Goal: Use online tool/utility: Utilize a website feature to perform a specific function

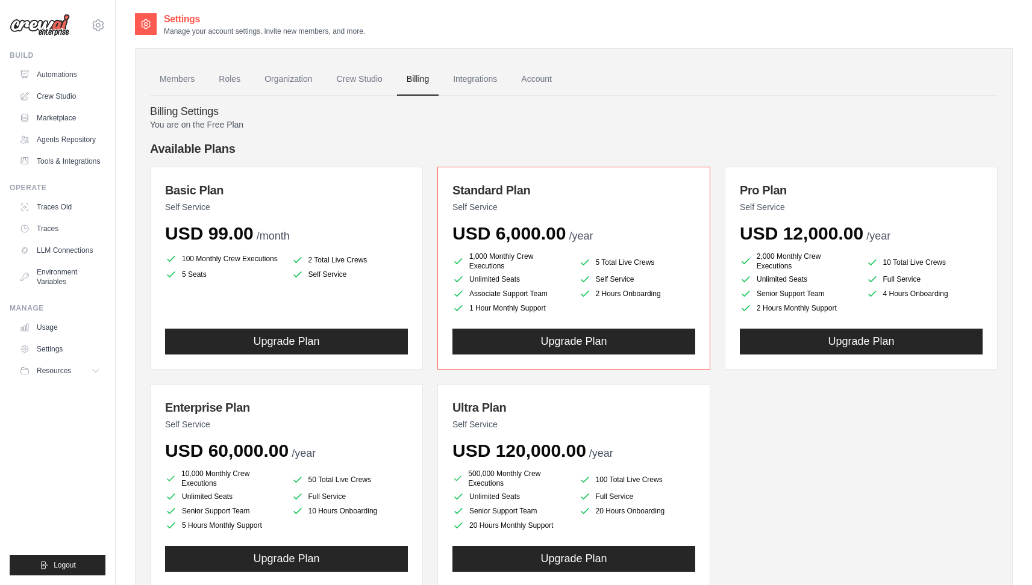
scroll to position [510, 0]
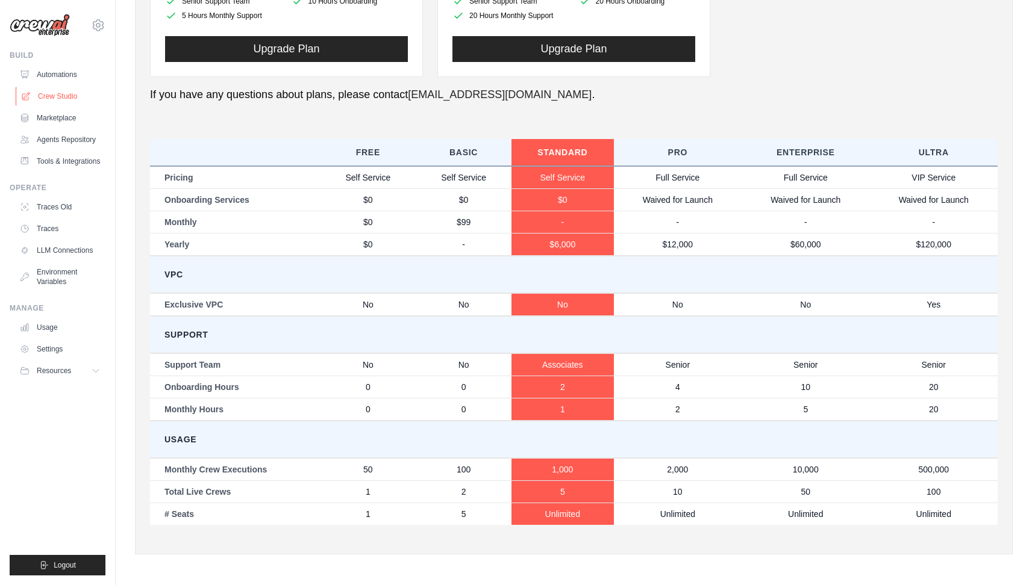
click at [62, 98] on link "Crew Studio" at bounding box center [61, 96] width 91 height 19
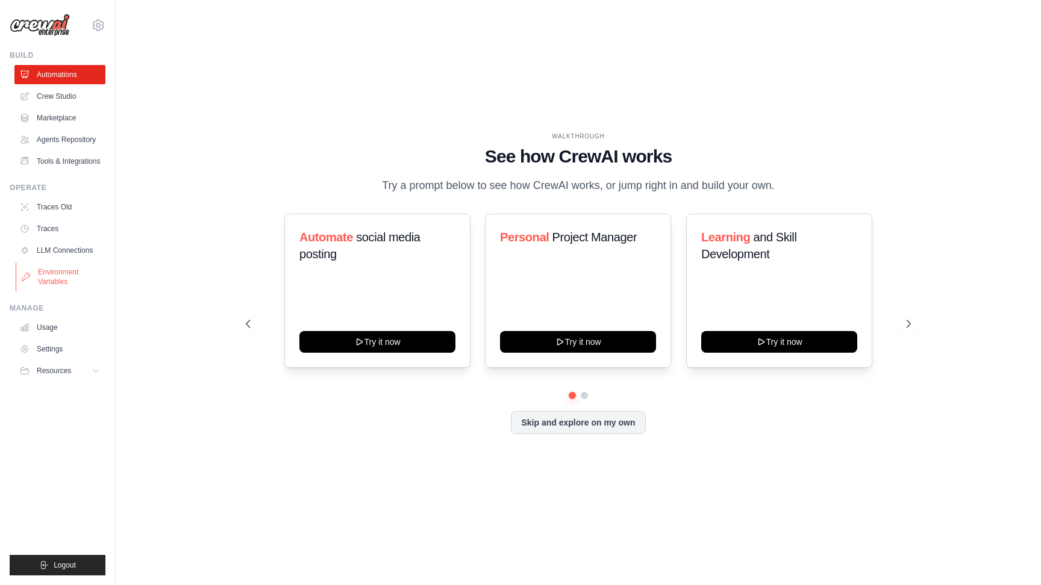
click at [62, 279] on link "Environment Variables" at bounding box center [61, 277] width 91 height 29
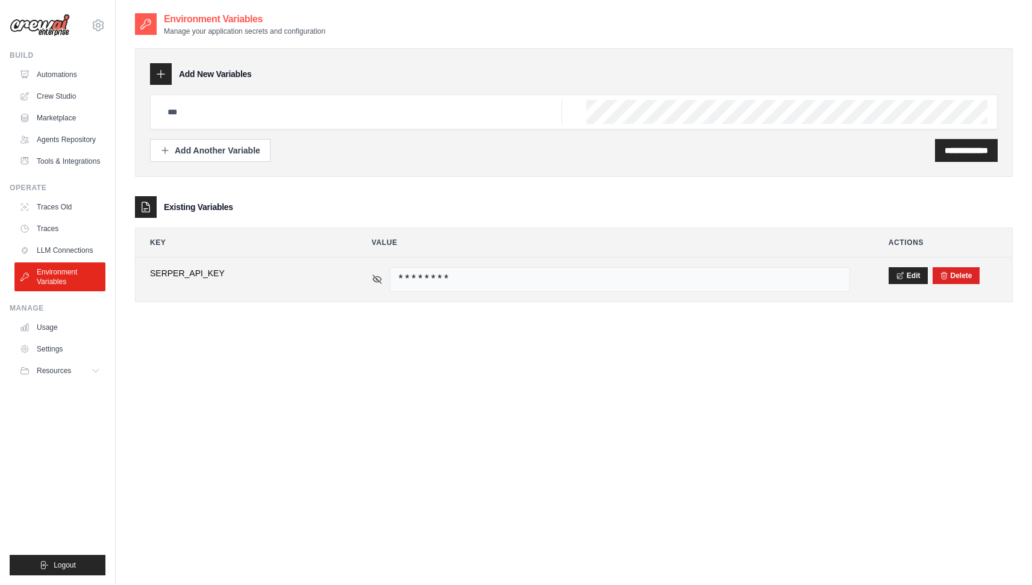
click at [378, 281] on icon at bounding box center [377, 279] width 8 height 8
click at [378, 281] on icon at bounding box center [377, 279] width 11 height 11
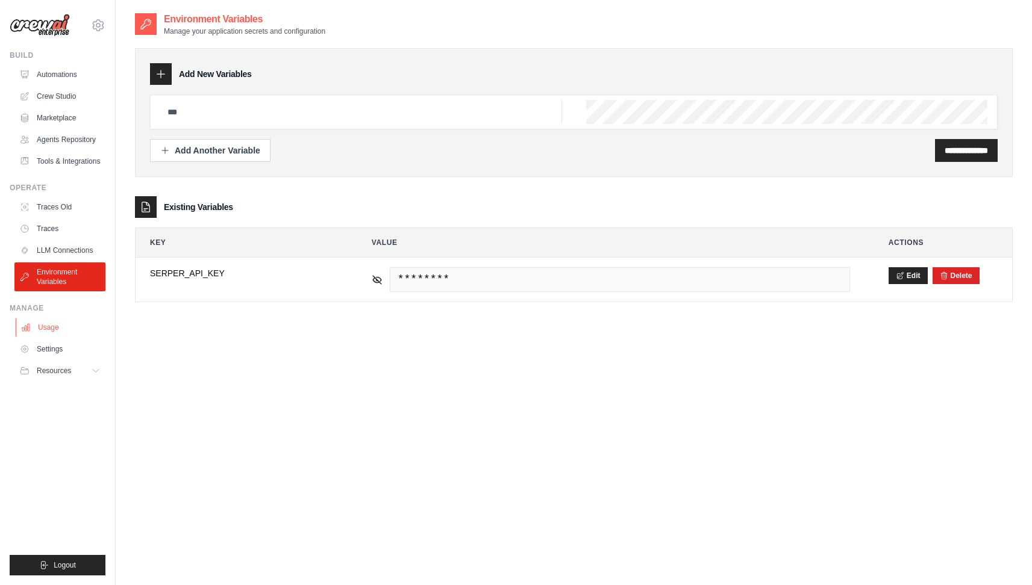
click at [55, 319] on link "Usage" at bounding box center [61, 327] width 91 height 19
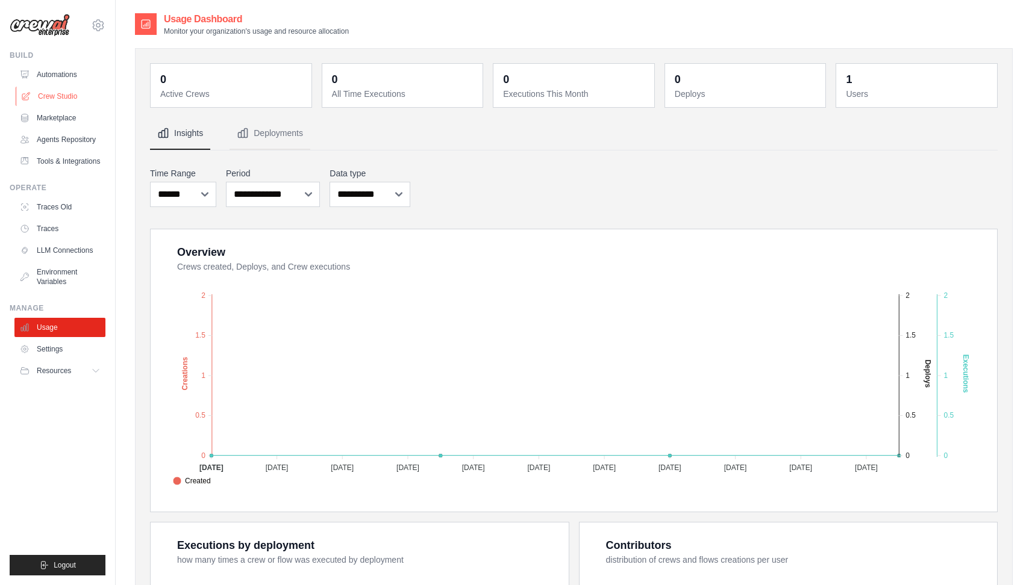
click at [77, 98] on link "Crew Studio" at bounding box center [61, 96] width 91 height 19
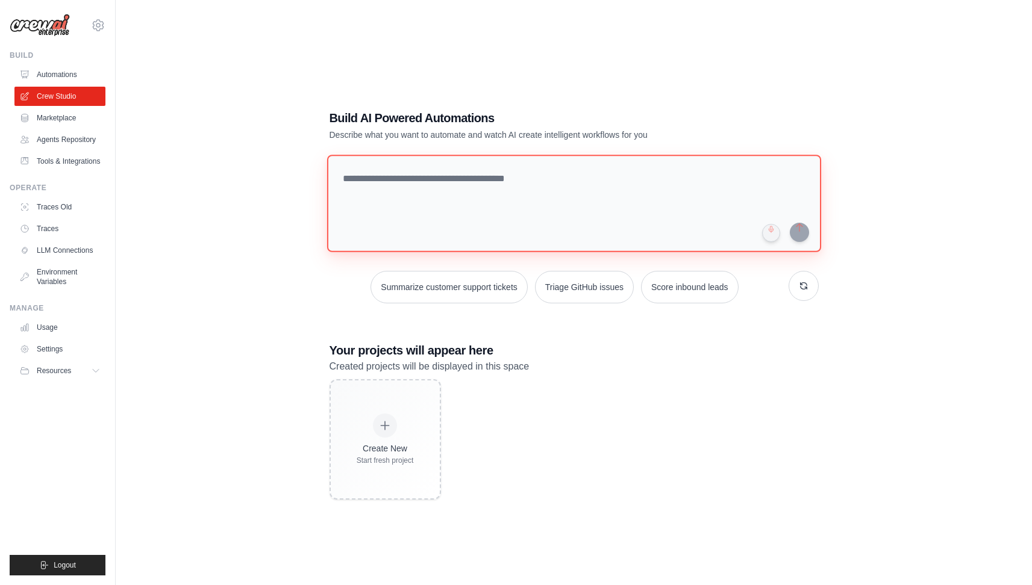
click at [456, 225] on textarea at bounding box center [573, 204] width 494 height 98
paste textarea "**********"
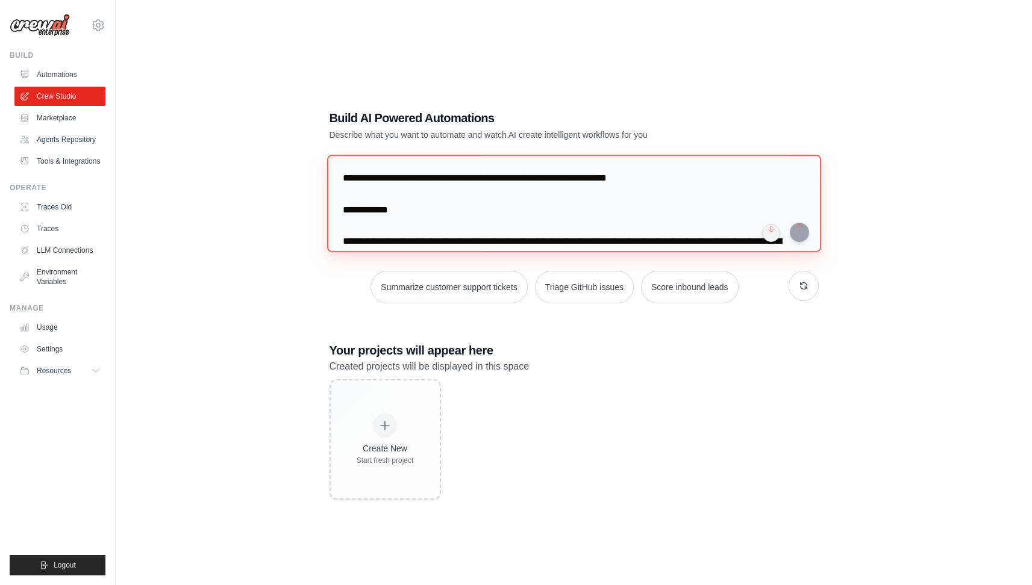
scroll to position [3428, 0]
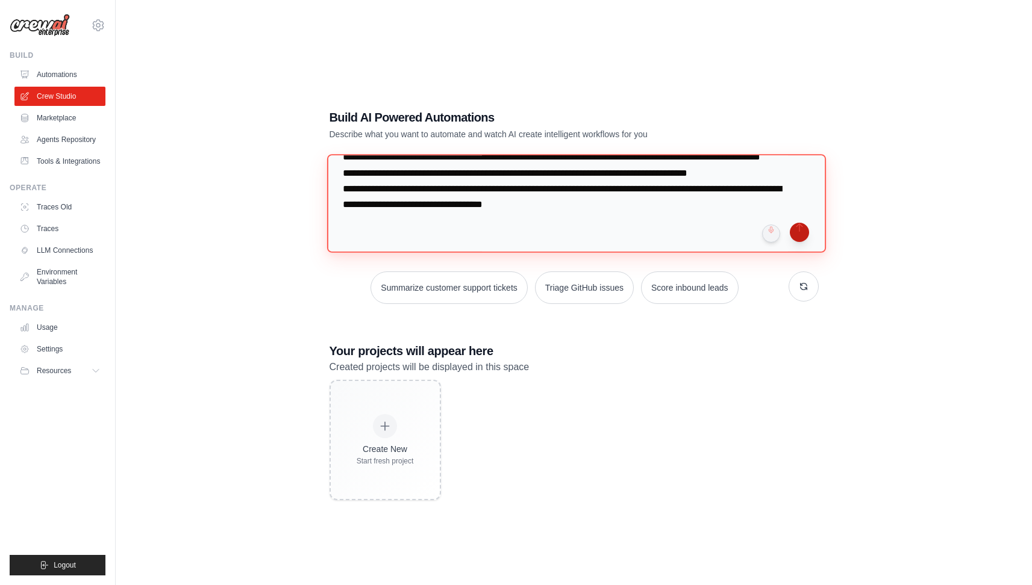
type textarea "**********"
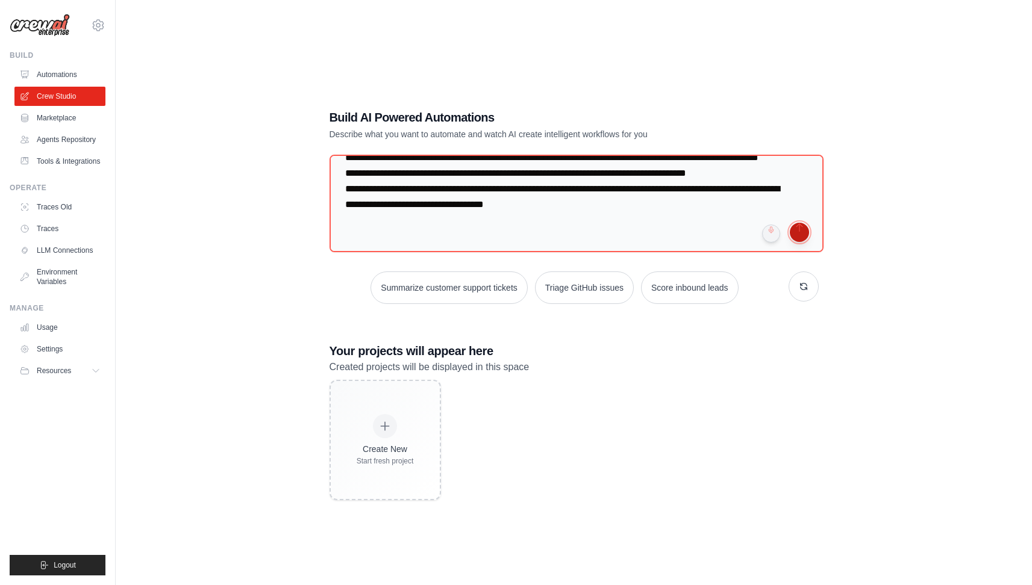
click at [800, 233] on button "submit" at bounding box center [799, 232] width 19 height 19
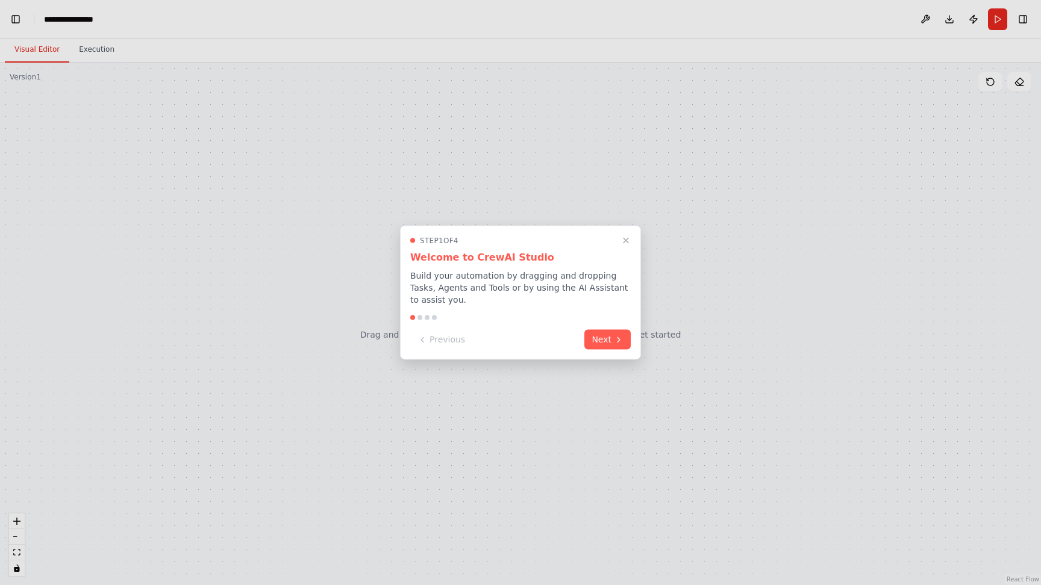
scroll to position [77400, 0]
click at [597, 336] on button "Next" at bounding box center [607, 339] width 46 height 20
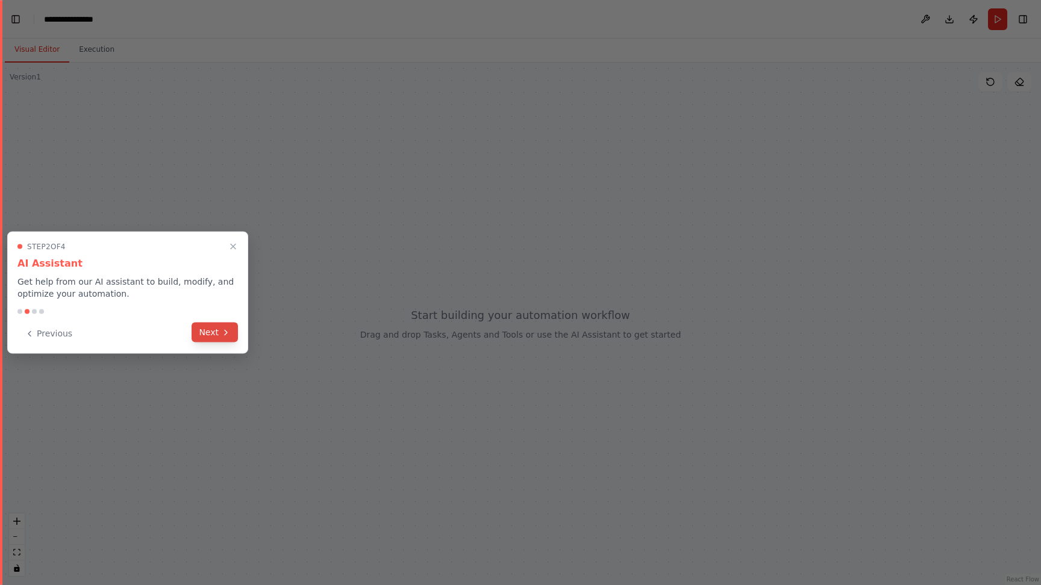
click at [203, 329] on button "Next" at bounding box center [215, 333] width 46 height 20
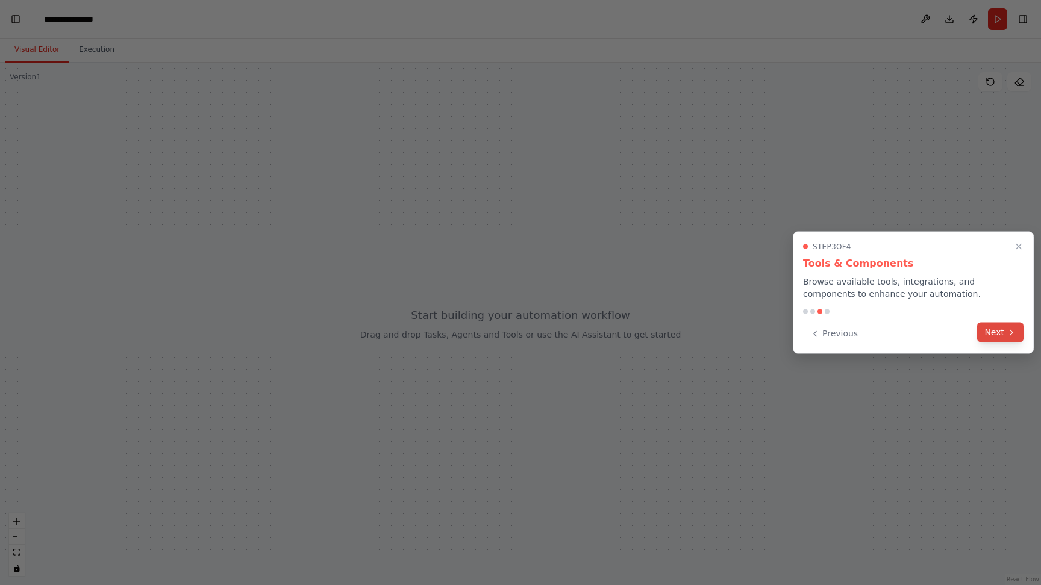
click at [1002, 327] on button "Next" at bounding box center [1000, 333] width 46 height 20
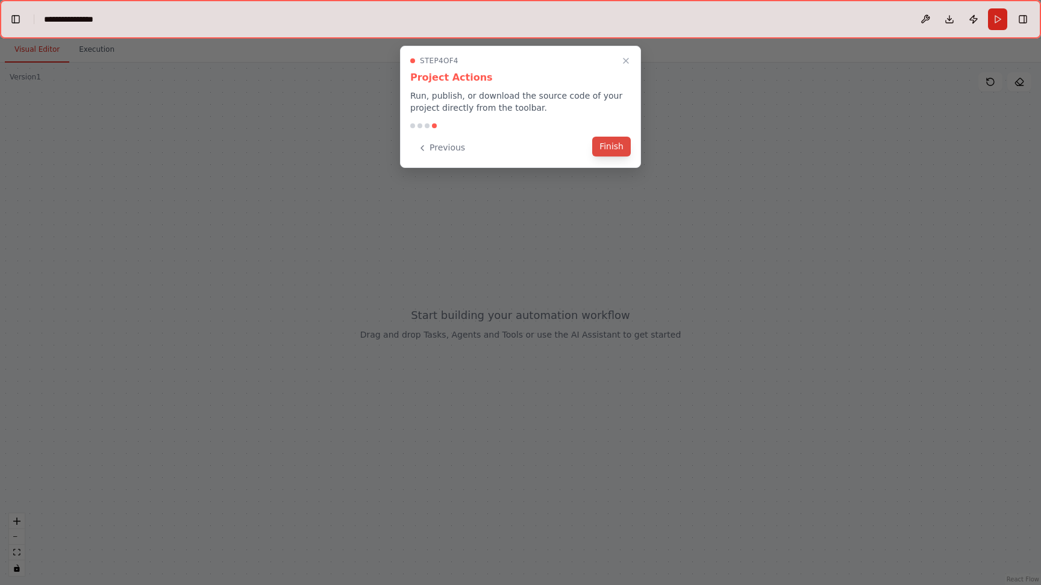
click at [616, 151] on button "Finish" at bounding box center [611, 147] width 39 height 20
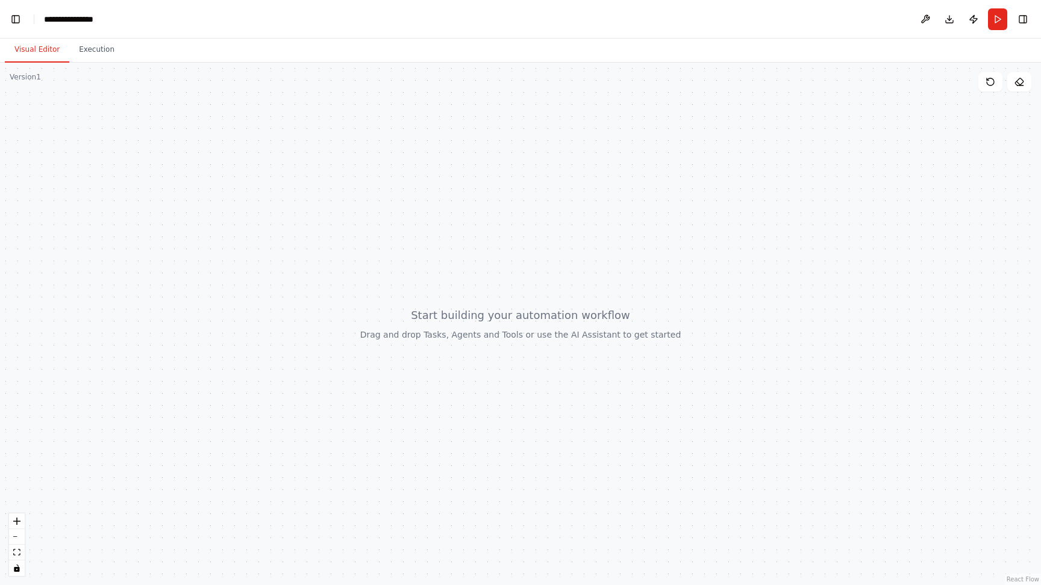
scroll to position [0, 15]
click at [682, 181] on div at bounding box center [520, 324] width 1041 height 523
click at [974, 17] on button "Publish" at bounding box center [973, 19] width 19 height 22
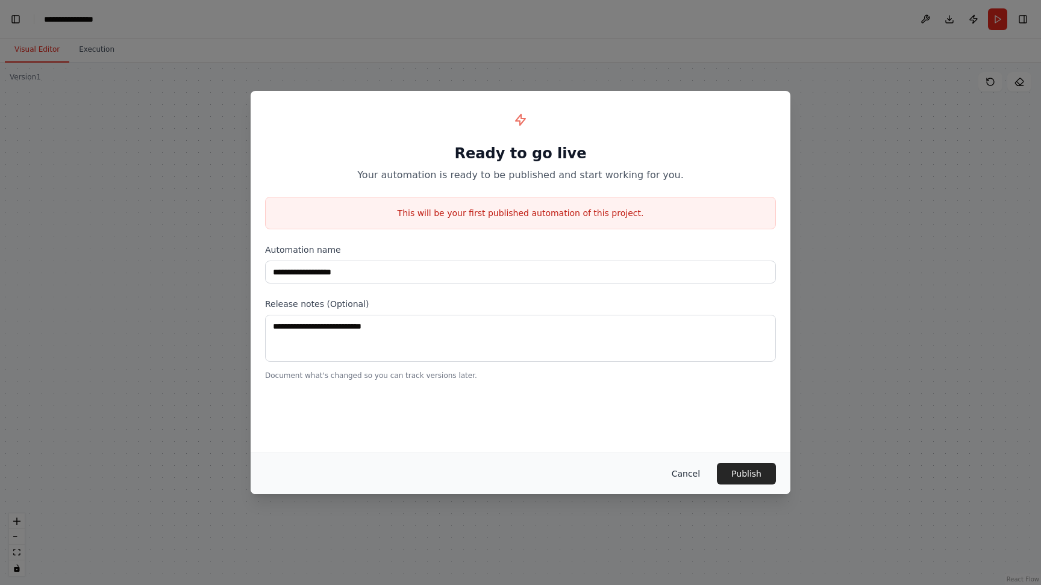
click at [687, 467] on button "Cancel" at bounding box center [686, 474] width 48 height 22
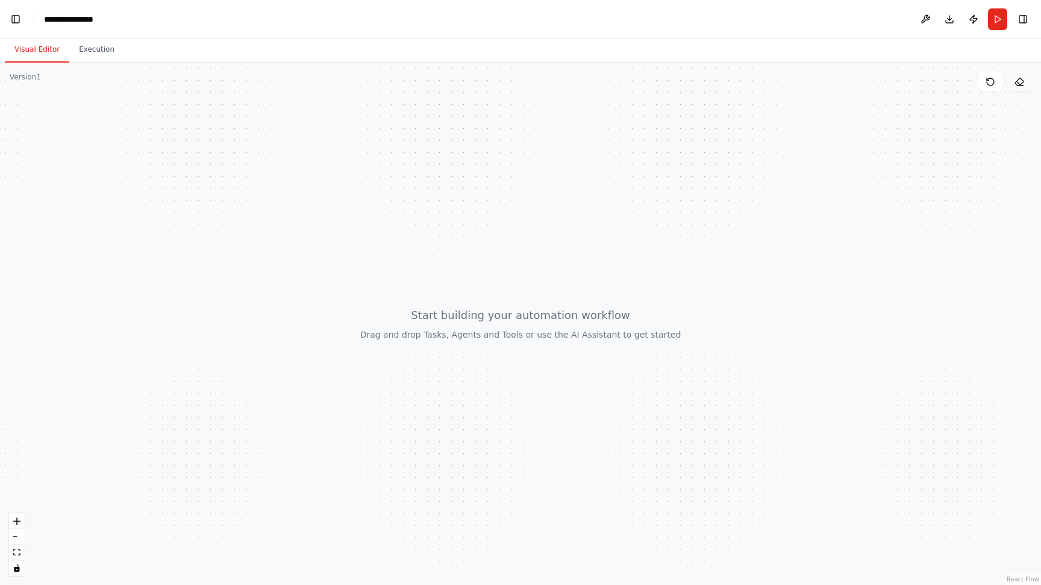
click at [1019, 75] on button at bounding box center [1019, 81] width 24 height 19
click at [1019, 88] on button at bounding box center [1019, 81] width 24 height 19
click at [16, 17] on button "Toggle Left Sidebar" at bounding box center [15, 19] width 17 height 17
click at [67, 25] on li "Studio" at bounding box center [57, 19] width 27 height 12
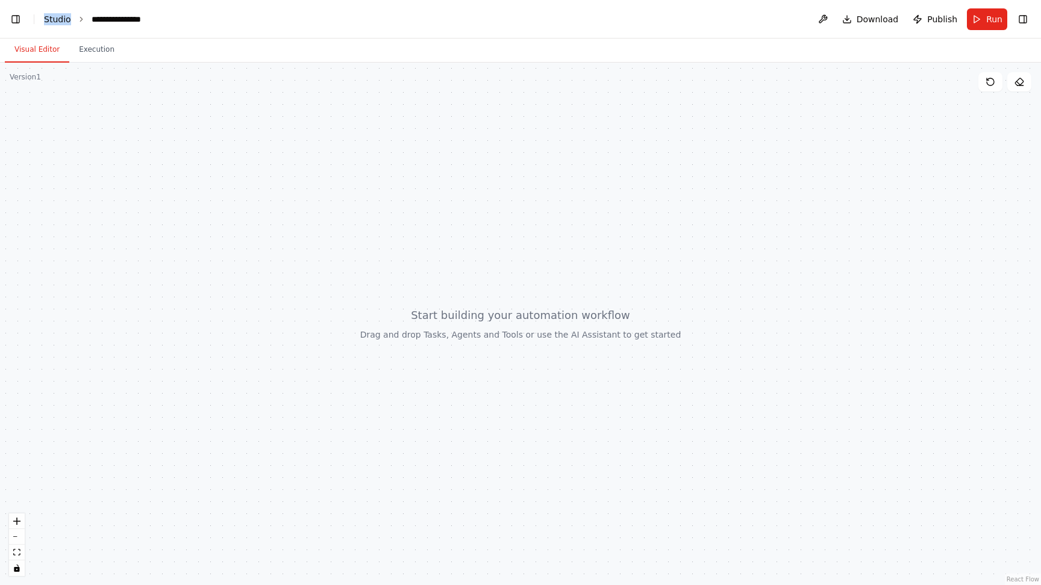
click at [58, 20] on link "Studio" at bounding box center [57, 19] width 27 height 10
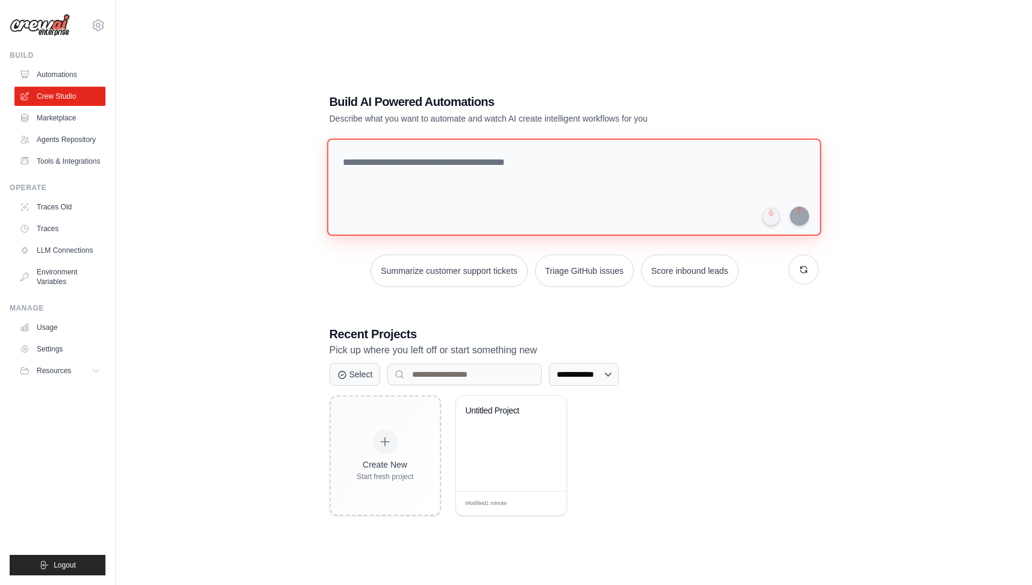
click at [410, 169] on textarea at bounding box center [573, 188] width 494 height 98
click at [405, 168] on textarea at bounding box center [573, 188] width 494 height 98
click at [435, 166] on textarea "**********" at bounding box center [575, 187] width 499 height 98
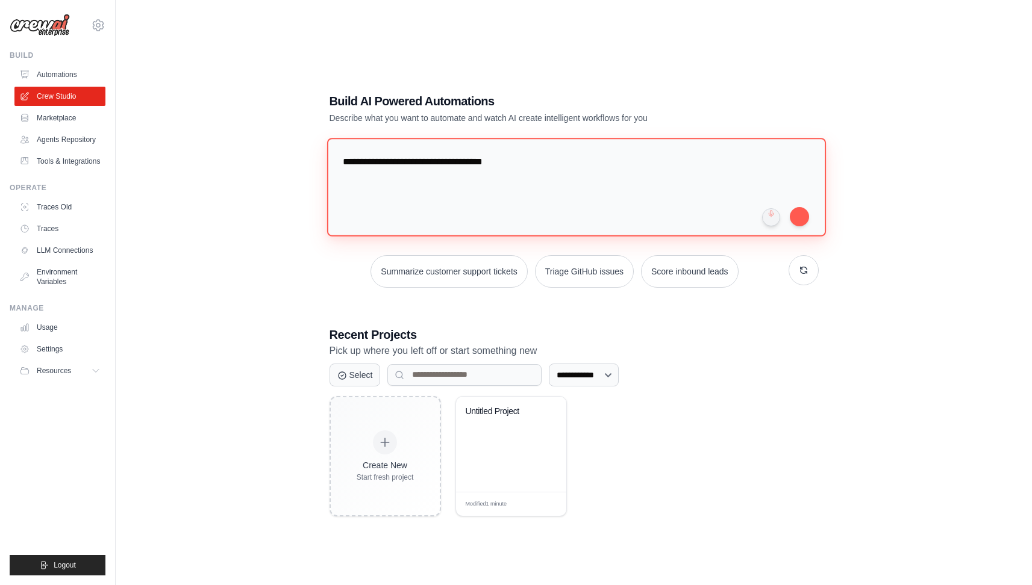
click at [437, 163] on textarea "**********" at bounding box center [575, 187] width 499 height 98
click at [420, 163] on textarea "**********" at bounding box center [575, 187] width 499 height 98
type textarea "**********"
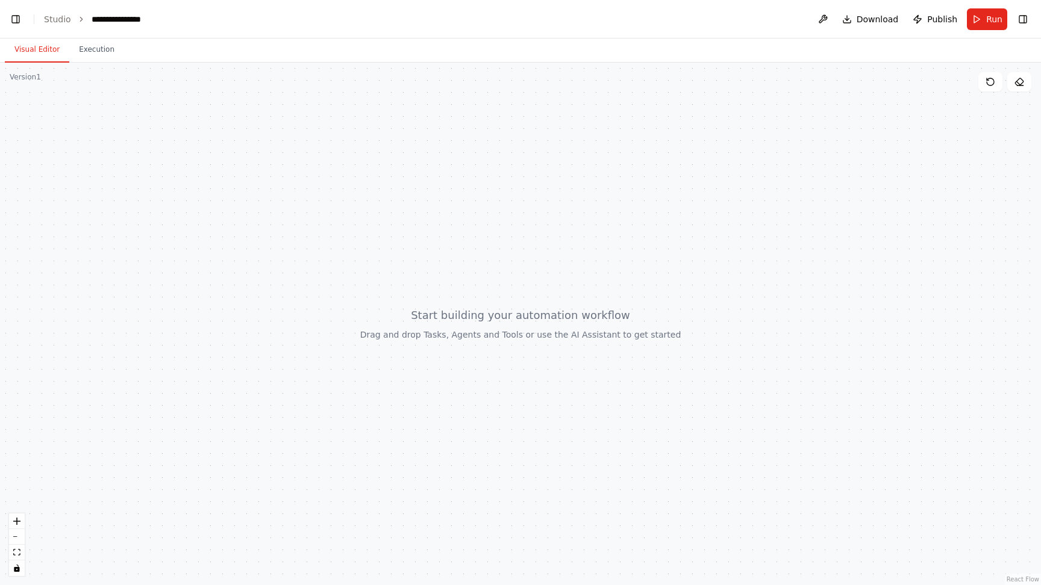
scroll to position [257, 0]
click at [48, 19] on link "Studio" at bounding box center [57, 19] width 27 height 10
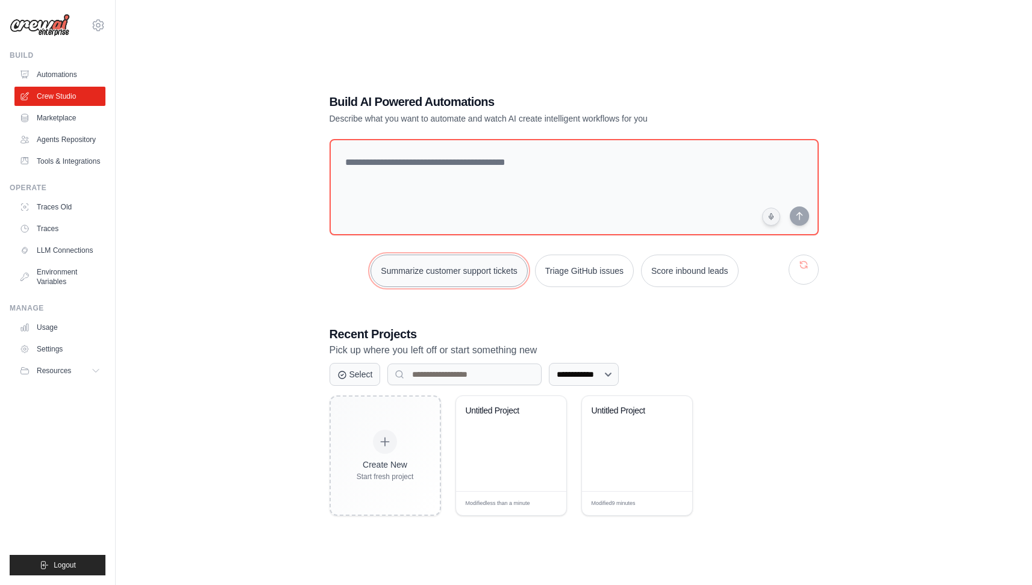
click at [448, 266] on button "Summarize customer support tickets" at bounding box center [448, 271] width 157 height 33
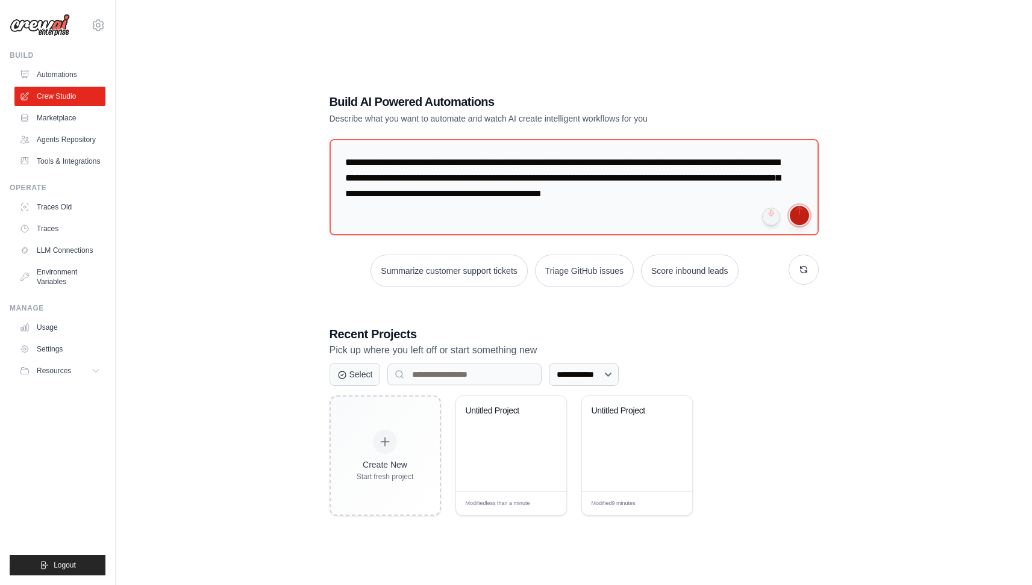
click at [796, 213] on button "submit" at bounding box center [799, 215] width 19 height 19
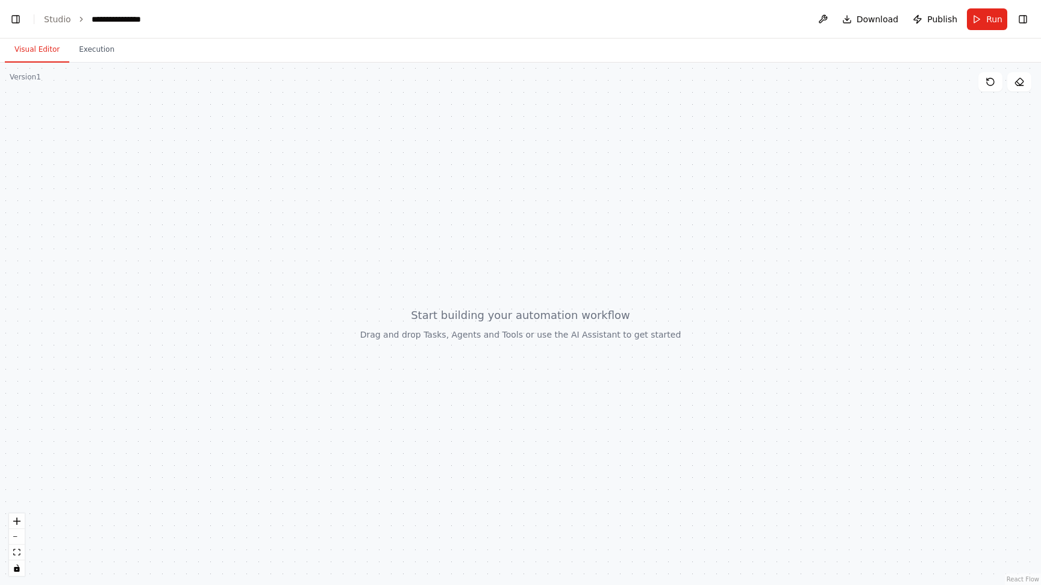
scroll to position [2382, 0]
click at [19, 19] on button "Toggle Left Sidebar" at bounding box center [15, 19] width 17 height 17
click at [826, 21] on button at bounding box center [822, 19] width 19 height 22
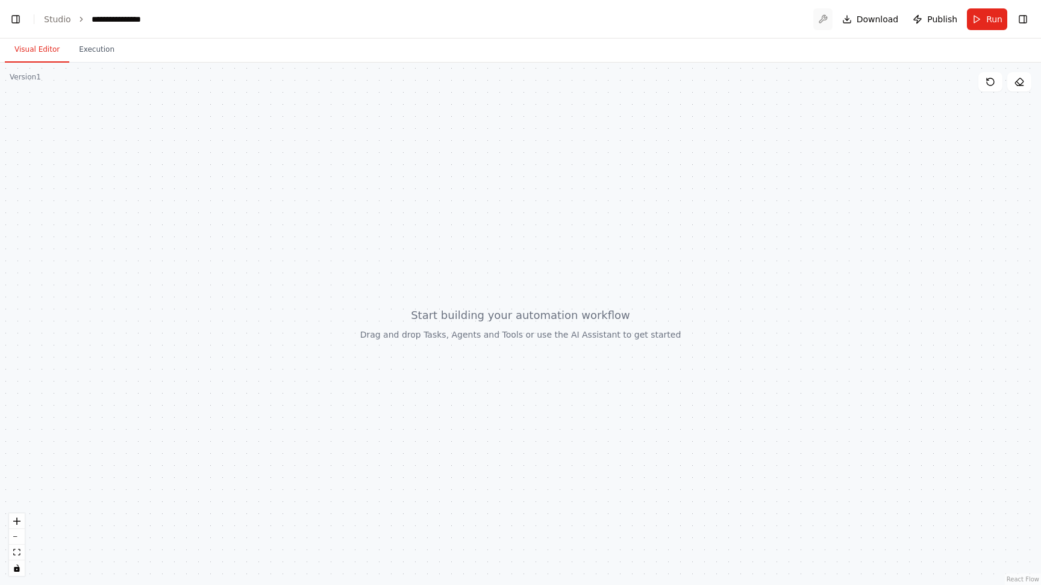
scroll to position [4883, 0]
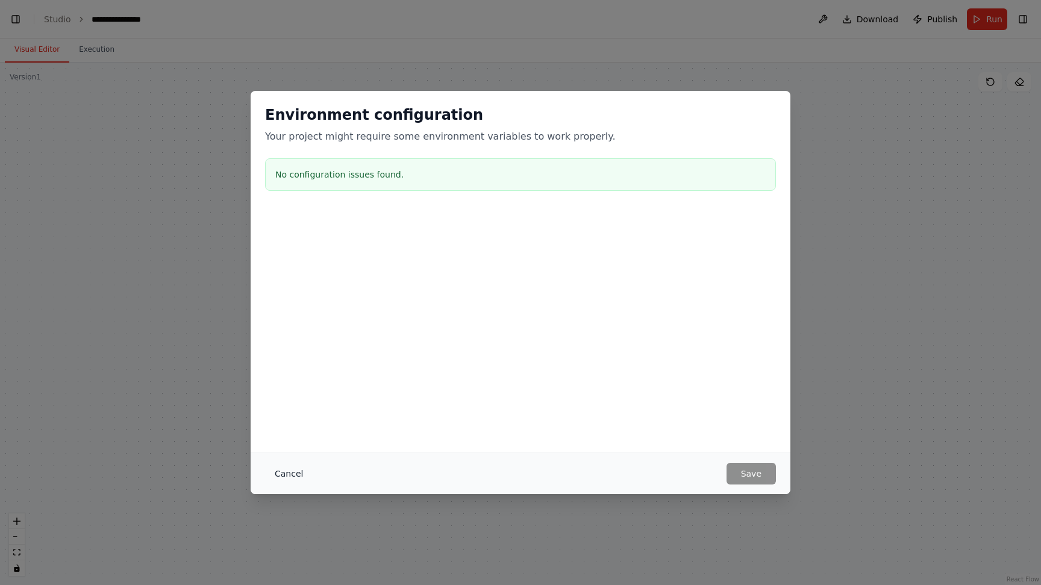
click at [287, 472] on button "Cancel" at bounding box center [289, 474] width 48 height 22
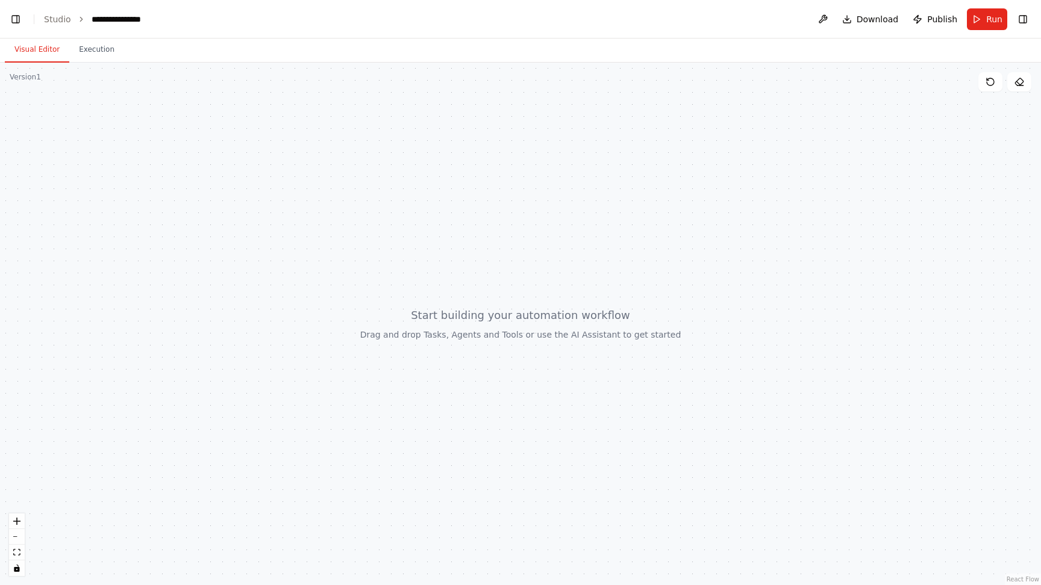
scroll to position [5790, 0]
click at [1019, 23] on button "Toggle Right Sidebar" at bounding box center [1022, 19] width 17 height 17
click at [1020, 79] on icon at bounding box center [1019, 82] width 10 height 10
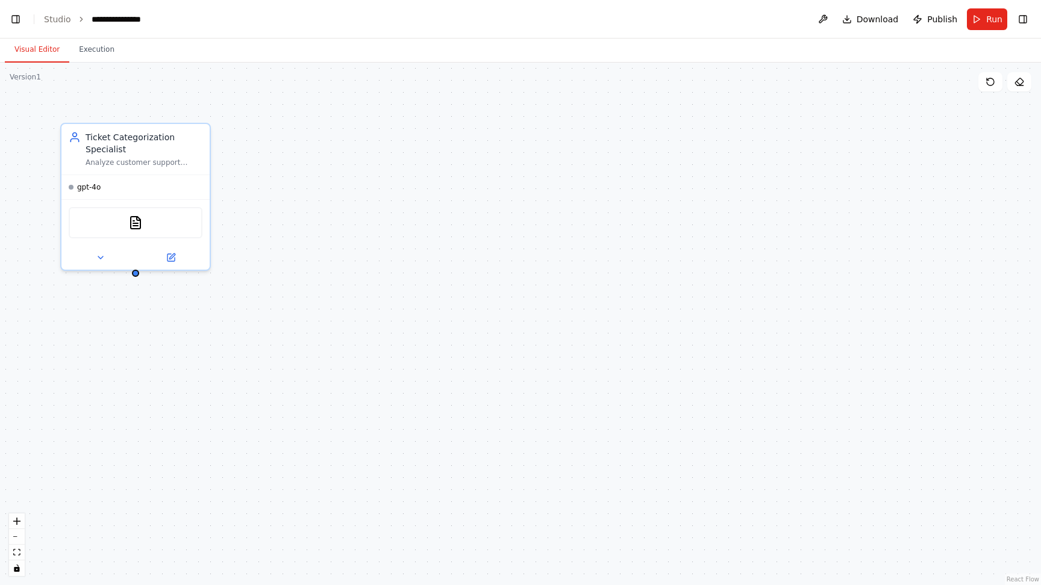
click at [45, 98] on div "Ticket Categorization Specialist Analyze customer support tickets and categoriz…" at bounding box center [520, 324] width 1041 height 523
click at [241, 291] on div "Ticket Categorization Specialist Analyze customer support tickets and categoriz…" at bounding box center [520, 324] width 1041 height 523
click at [352, 160] on div "Ticket Categorization Specialist Analyze customer support tickets and categoriz…" at bounding box center [520, 324] width 1041 height 523
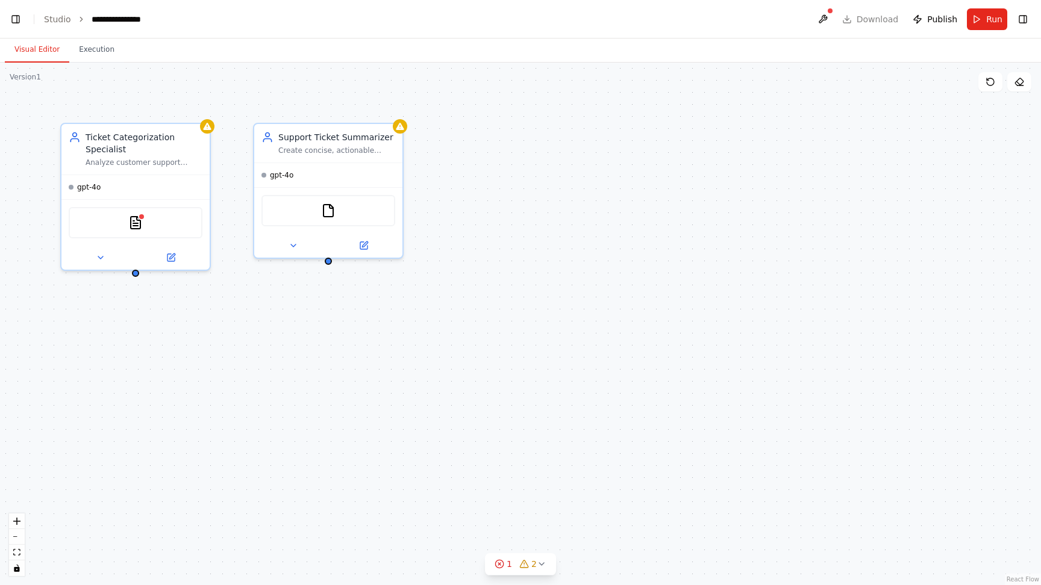
click at [225, 331] on div "Ticket Categorization Specialist Analyze customer support tickets and categoriz…" at bounding box center [520, 324] width 1041 height 523
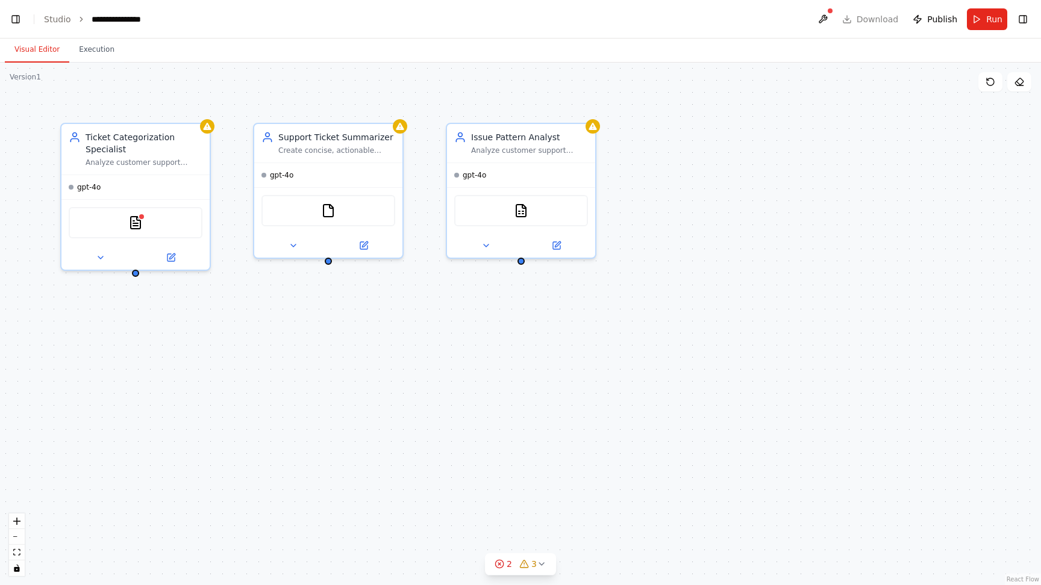
click at [225, 331] on div "Ticket Categorization Specialist Analyze customer support tickets and categoriz…" at bounding box center [520, 324] width 1041 height 523
click at [59, 20] on link "Studio" at bounding box center [57, 19] width 27 height 10
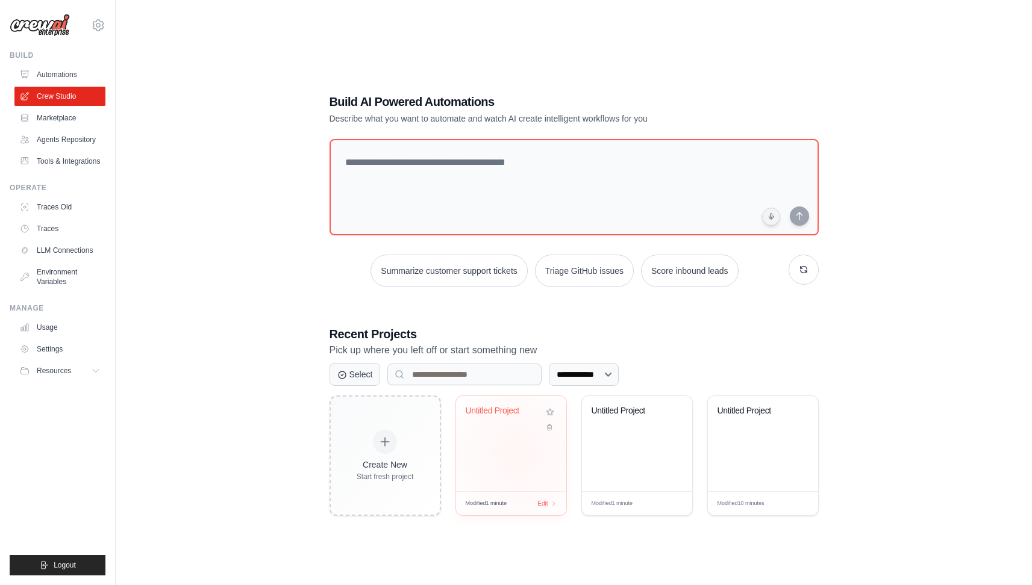
click at [516, 452] on div "Untitled Project" at bounding box center [511, 443] width 110 height 95
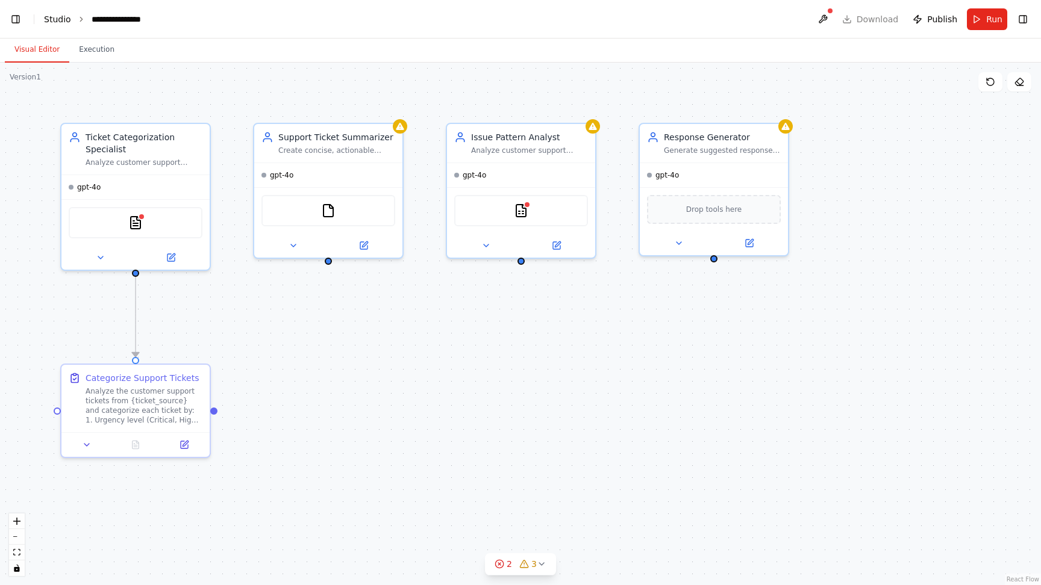
scroll to position [8709, 0]
click at [58, 21] on link "Studio" at bounding box center [57, 19] width 27 height 10
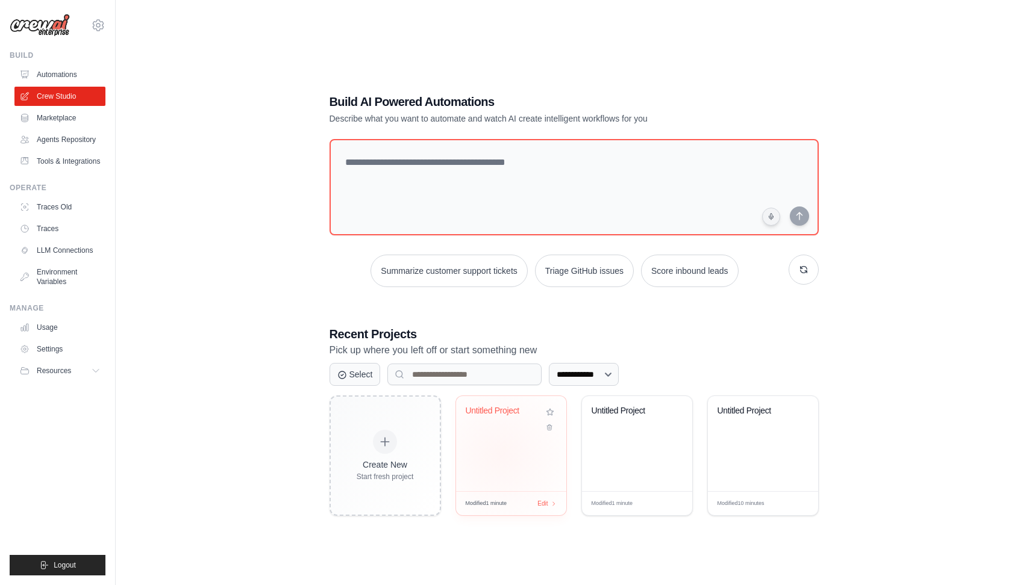
click at [500, 454] on div "Untitled Project" at bounding box center [511, 443] width 110 height 95
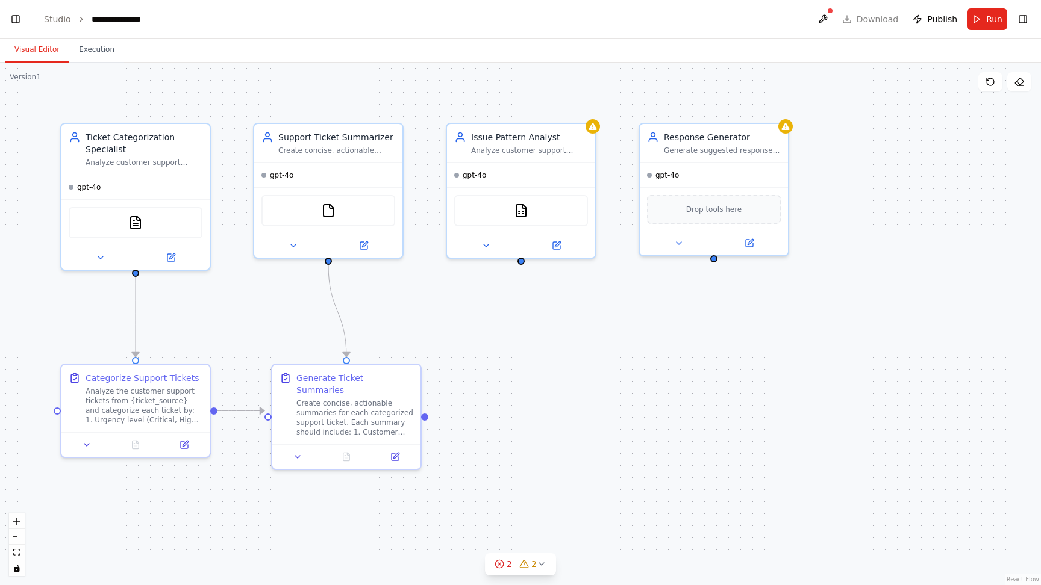
scroll to position [8639, 0]
click at [120, 20] on div "**********" at bounding box center [123, 19] width 62 height 12
click at [146, 19] on div "**********" at bounding box center [137, 19] width 90 height 12
click at [155, 20] on div "**********" at bounding box center [137, 19] width 90 height 12
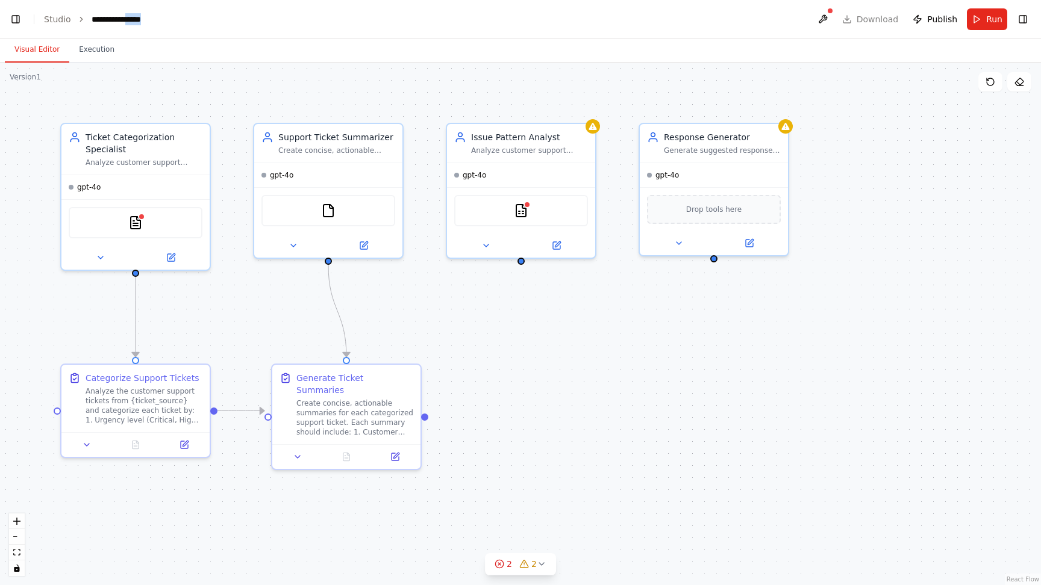
scroll to position [8806, 0]
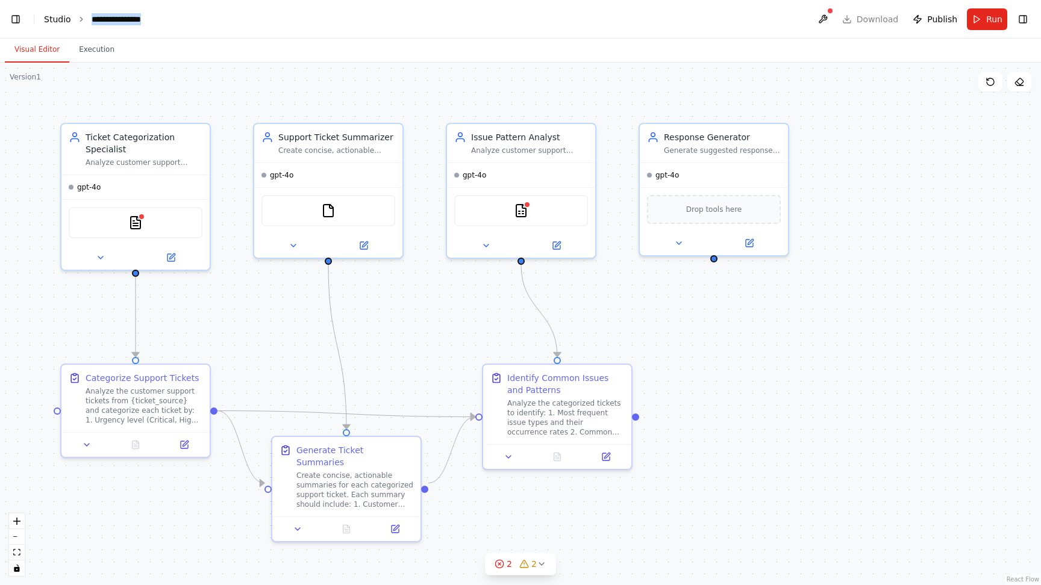
drag, startPoint x: 155, startPoint y: 20, endPoint x: 64, endPoint y: 20, distance: 90.3
click at [64, 20] on ol "**********" at bounding box center [113, 19] width 138 height 12
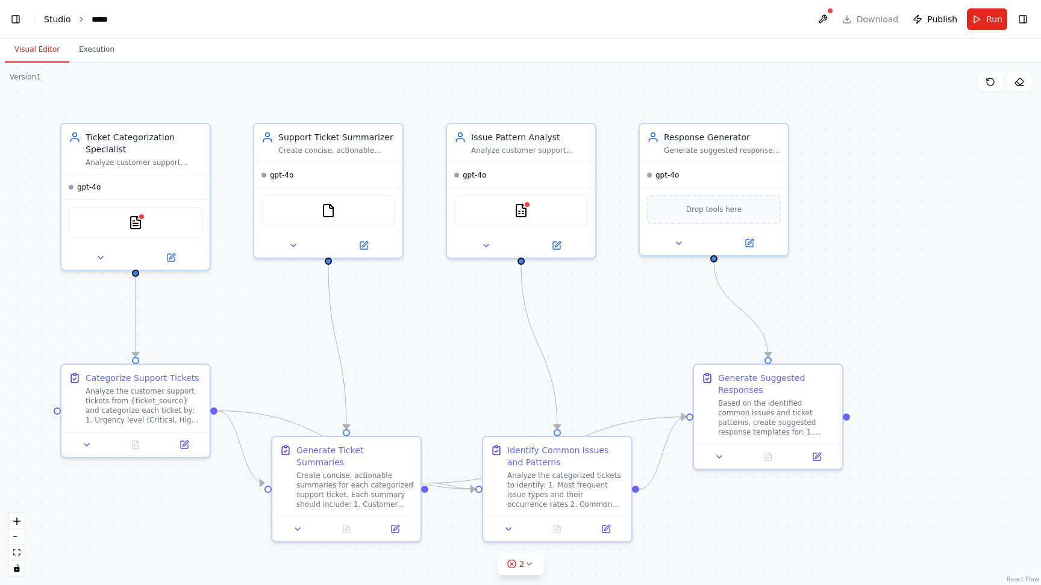
type textarea "*"
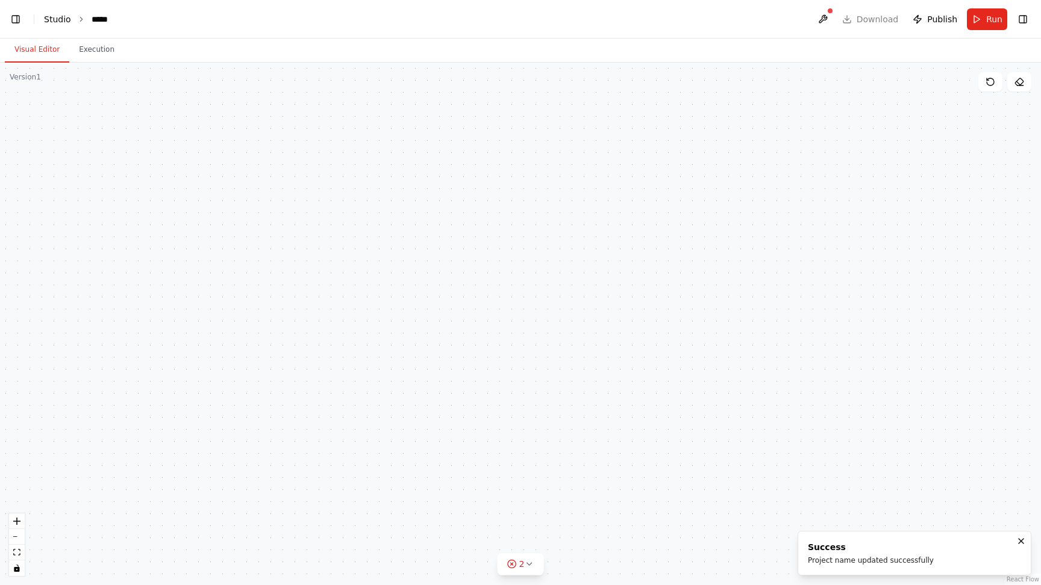
scroll to position [9661, 0]
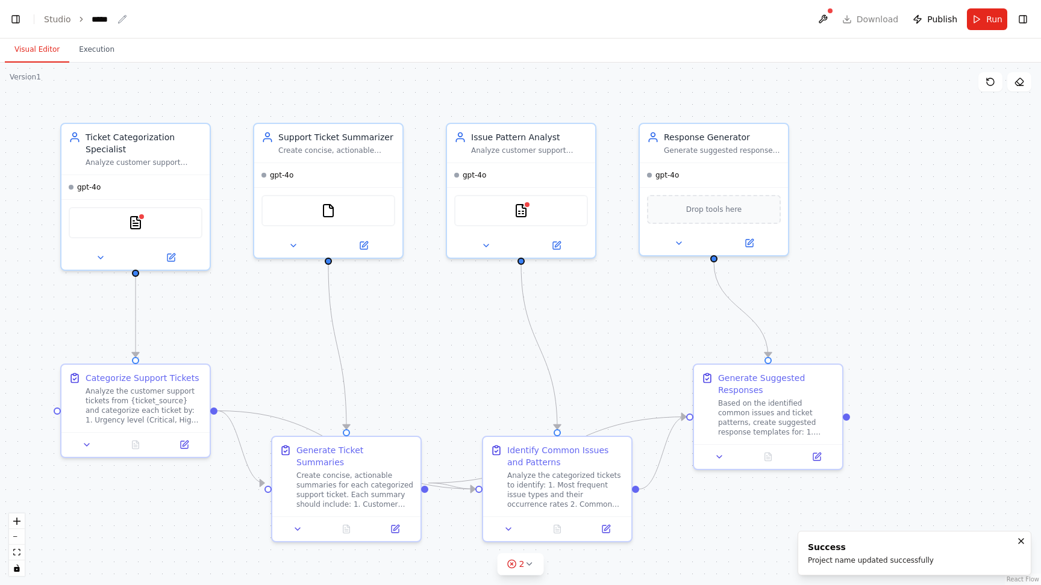
click at [105, 14] on div "*****" at bounding box center [102, 19] width 21 height 12
click at [172, 49] on div "Visual Editor Execution" at bounding box center [520, 51] width 1041 height 24
click at [61, 20] on link "Studio" at bounding box center [57, 19] width 27 height 10
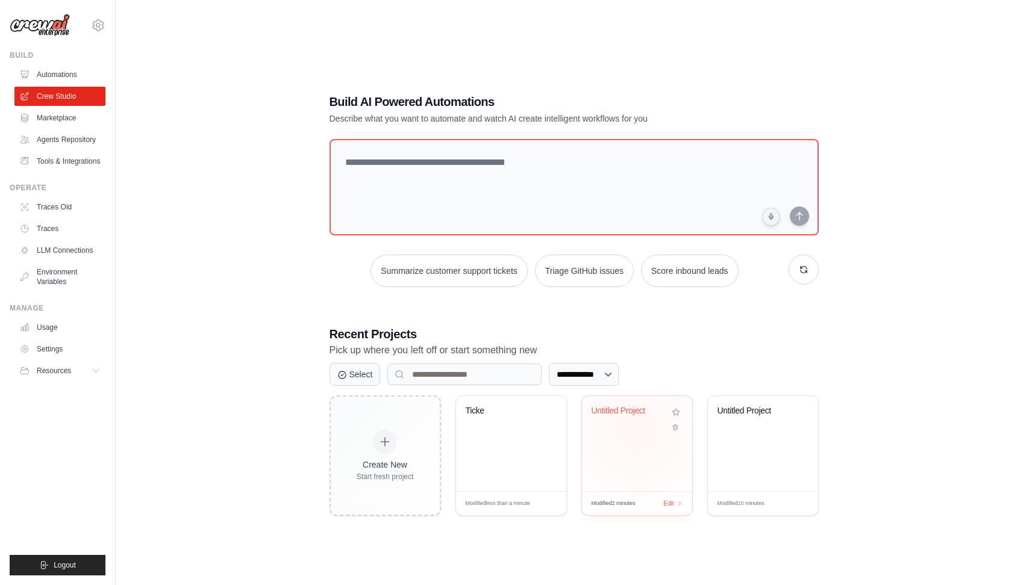
click at [636, 431] on div "Untitled Project" at bounding box center [636, 420] width 91 height 28
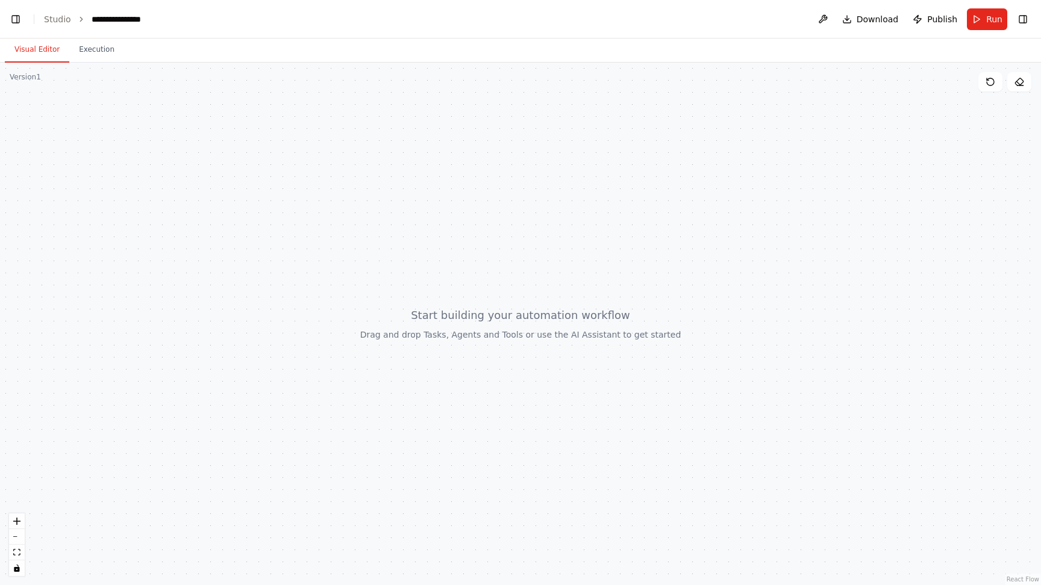
scroll to position [6162, 0]
click at [1020, 82] on icon at bounding box center [1019, 82] width 10 height 10
click at [63, 16] on link "Studio" at bounding box center [57, 19] width 27 height 10
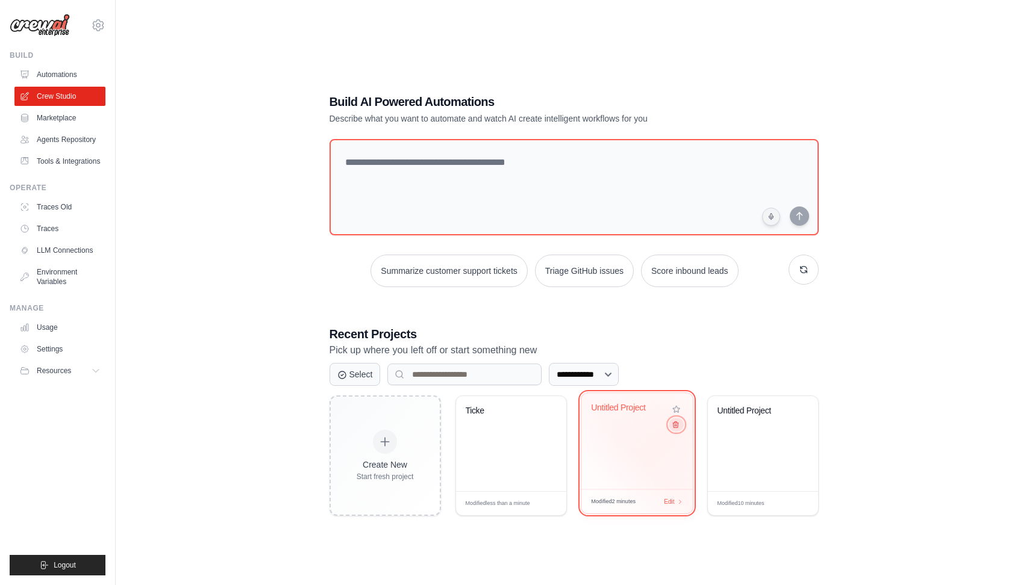
click at [676, 427] on icon at bounding box center [675, 425] width 8 height 8
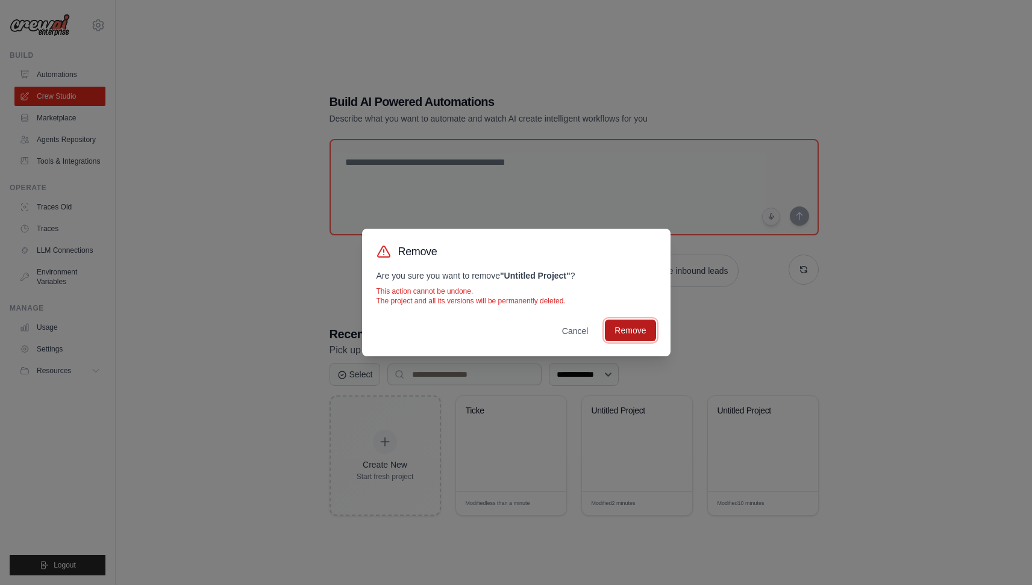
click at [625, 335] on button "Remove" at bounding box center [630, 331] width 51 height 22
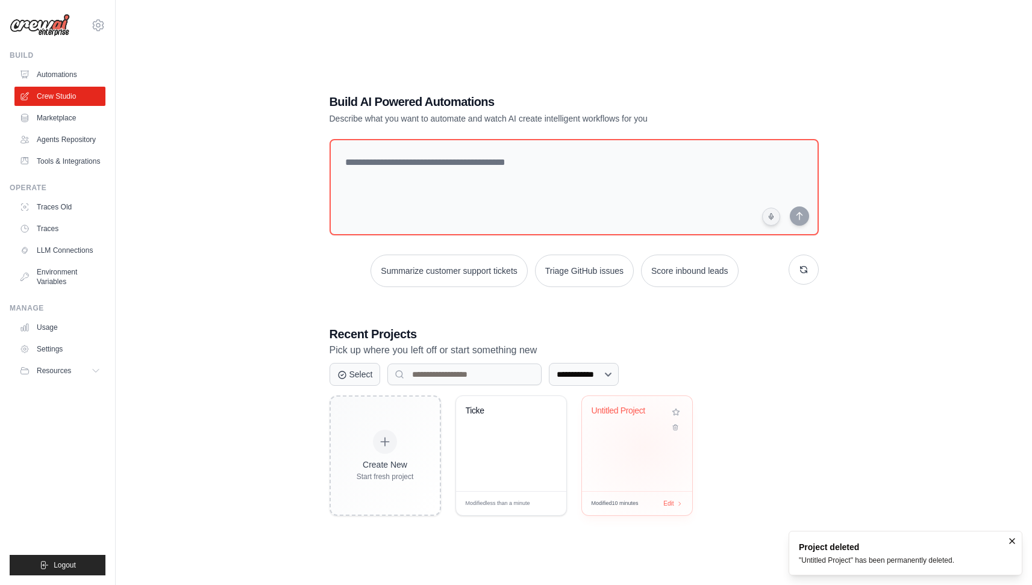
click at [643, 446] on div "Untitled Project" at bounding box center [637, 443] width 110 height 95
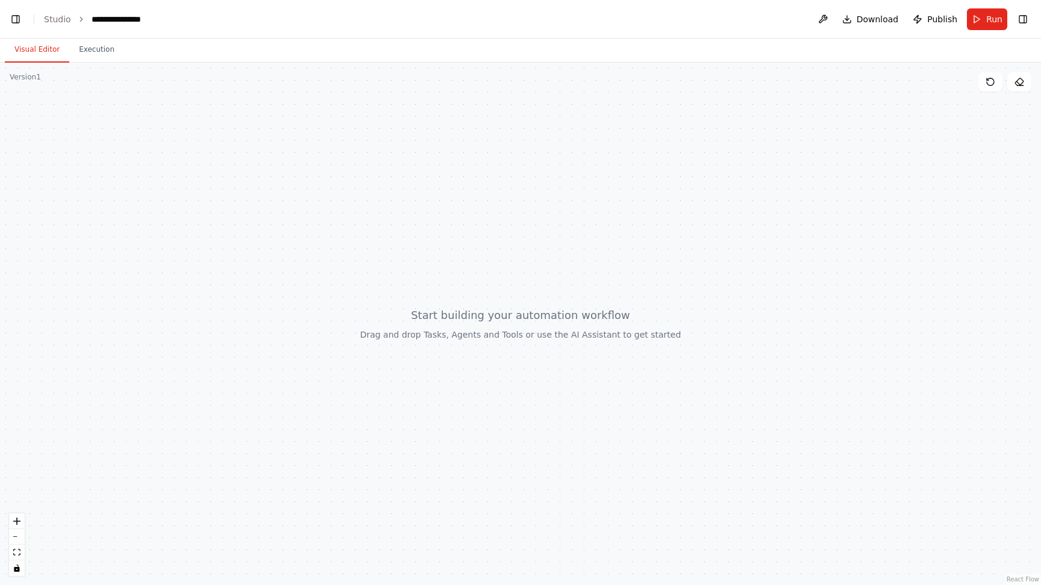
scroll to position [86658, 0]
click at [57, 20] on link "Studio" at bounding box center [57, 19] width 27 height 10
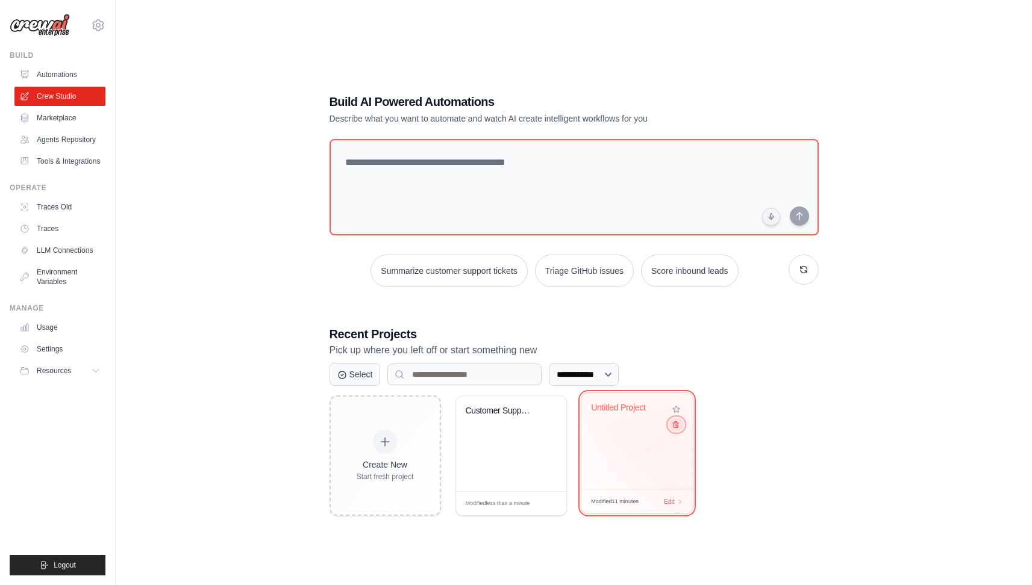
click at [676, 427] on icon at bounding box center [675, 425] width 5 height 6
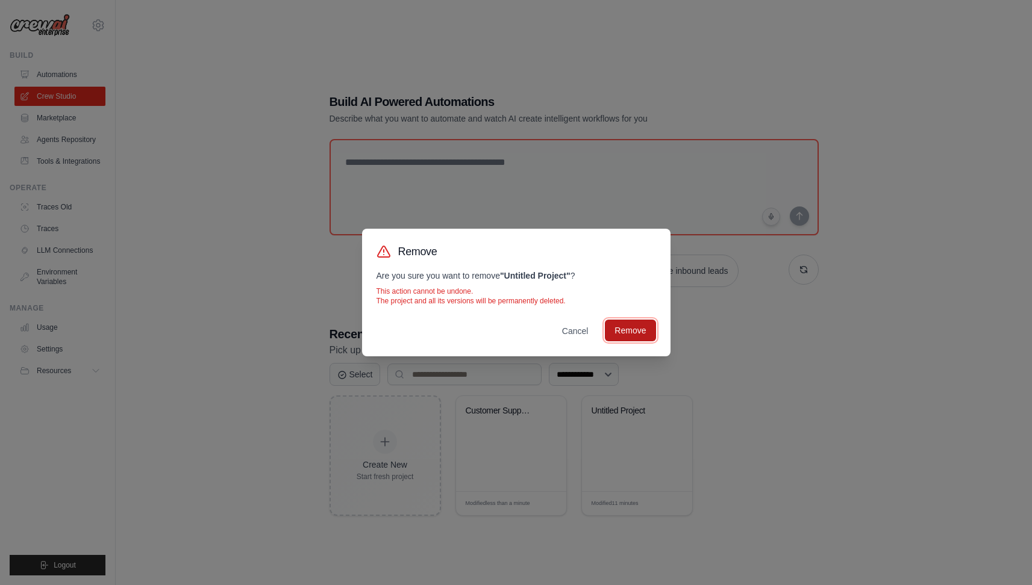
click at [626, 329] on button "Remove" at bounding box center [630, 331] width 51 height 22
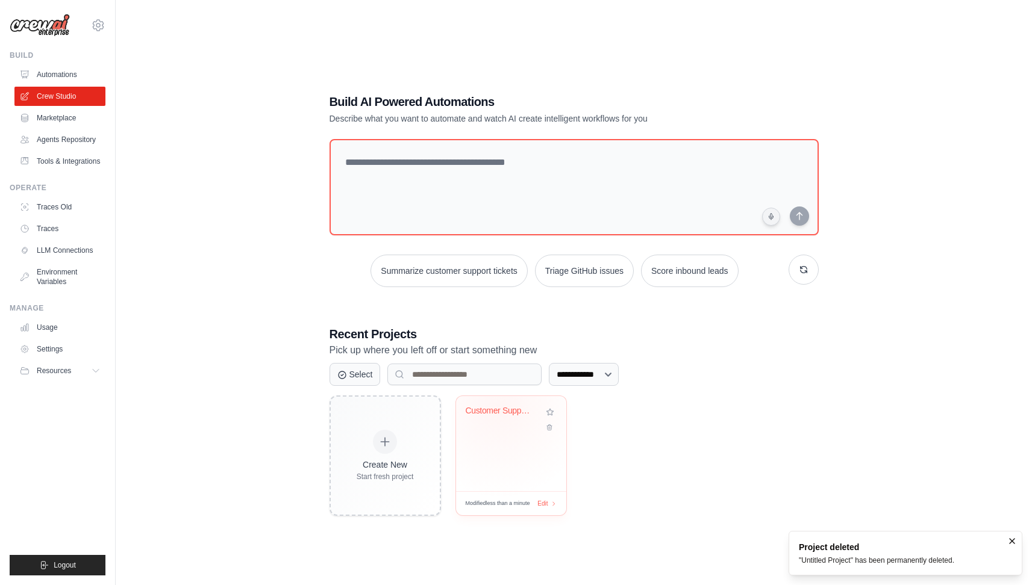
click at [499, 408] on div "Customer Support Ticket Intelligenc..." at bounding box center [502, 411] width 73 height 11
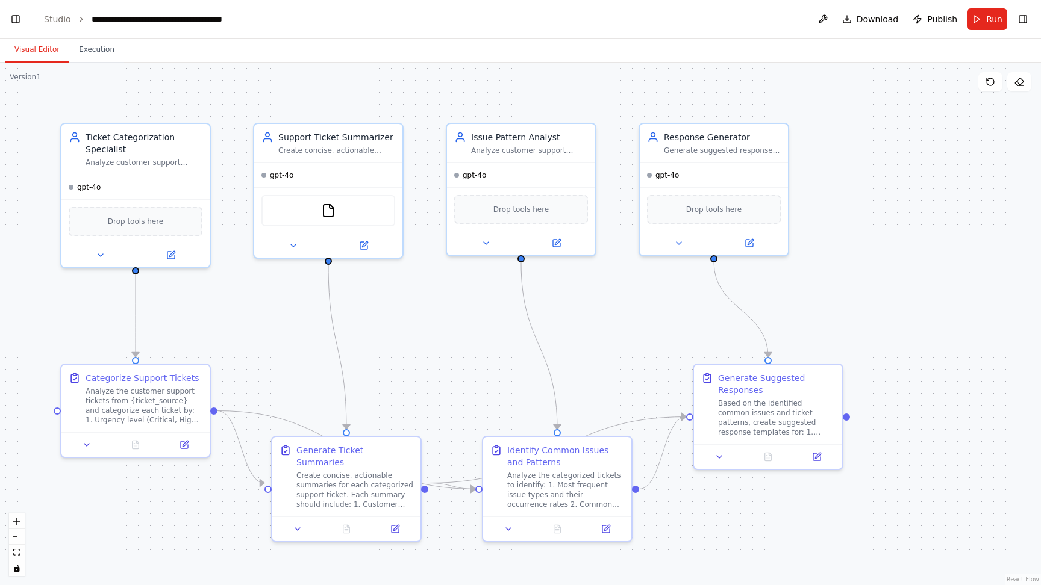
scroll to position [33206, 0]
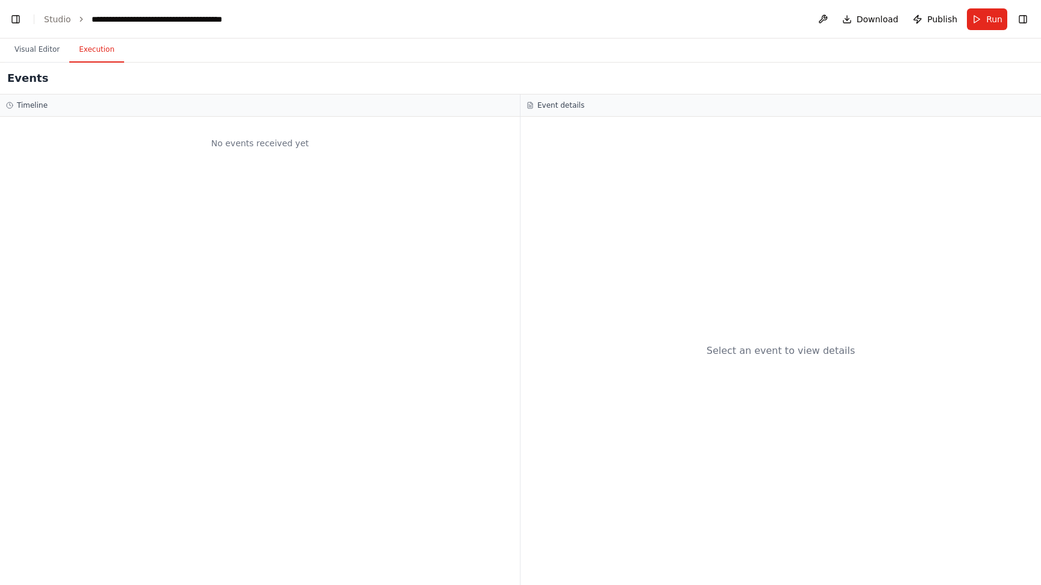
click at [96, 46] on button "Execution" at bounding box center [96, 49] width 55 height 25
click at [34, 54] on button "Visual Editor" at bounding box center [37, 49] width 64 height 25
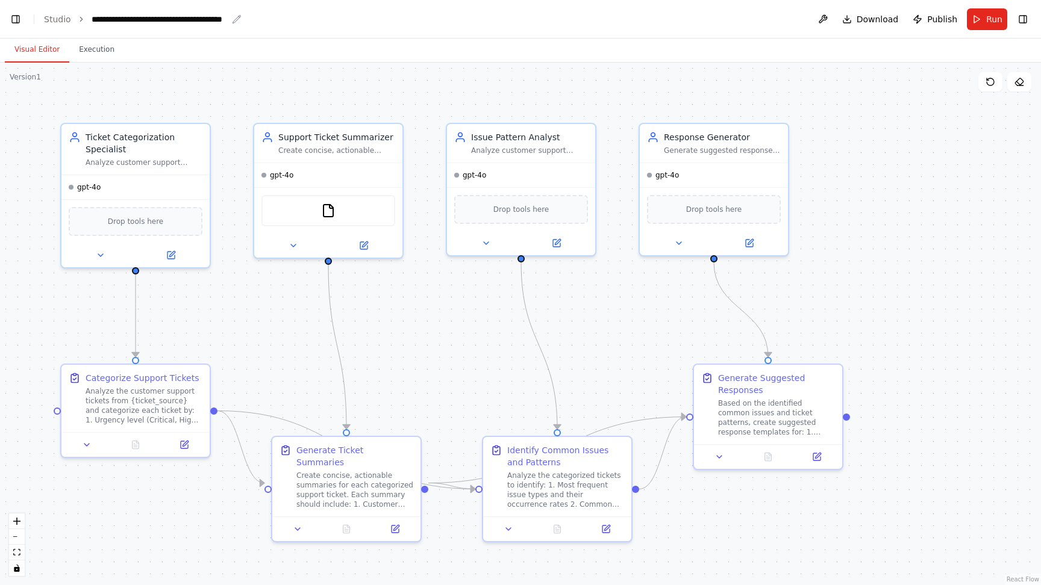
click at [129, 17] on div "**********" at bounding box center [160, 19] width 136 height 12
drag, startPoint x: 92, startPoint y: 19, endPoint x: 379, endPoint y: 19, distance: 287.9
click at [379, 19] on header "**********" at bounding box center [520, 19] width 1041 height 39
copy div "**********"
click at [384, 20] on header "**********" at bounding box center [520, 19] width 1041 height 39
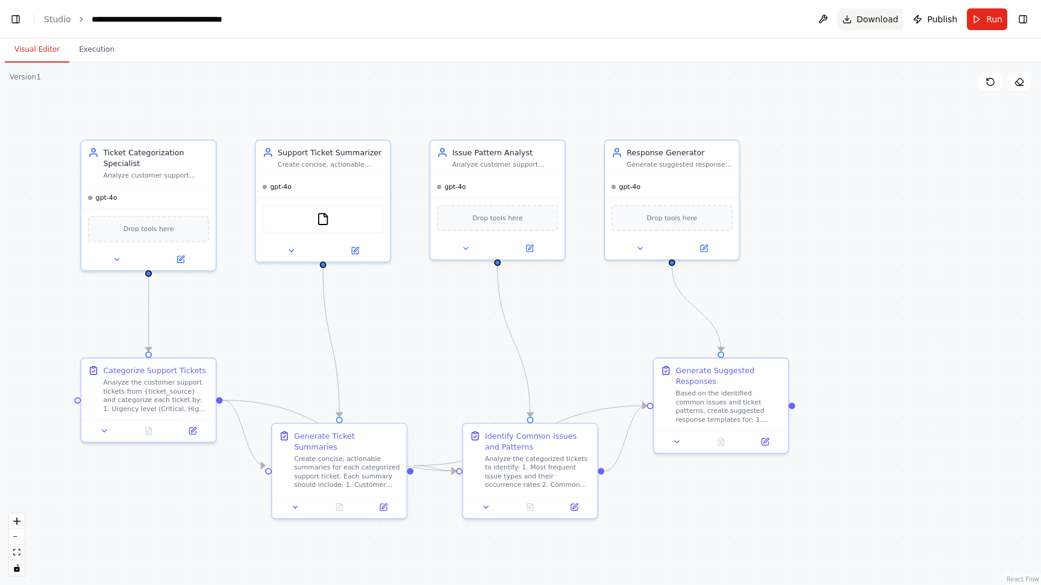
click at [876, 24] on span "Download" at bounding box center [877, 19] width 42 height 12
click at [64, 19] on link "Studio" at bounding box center [57, 19] width 27 height 10
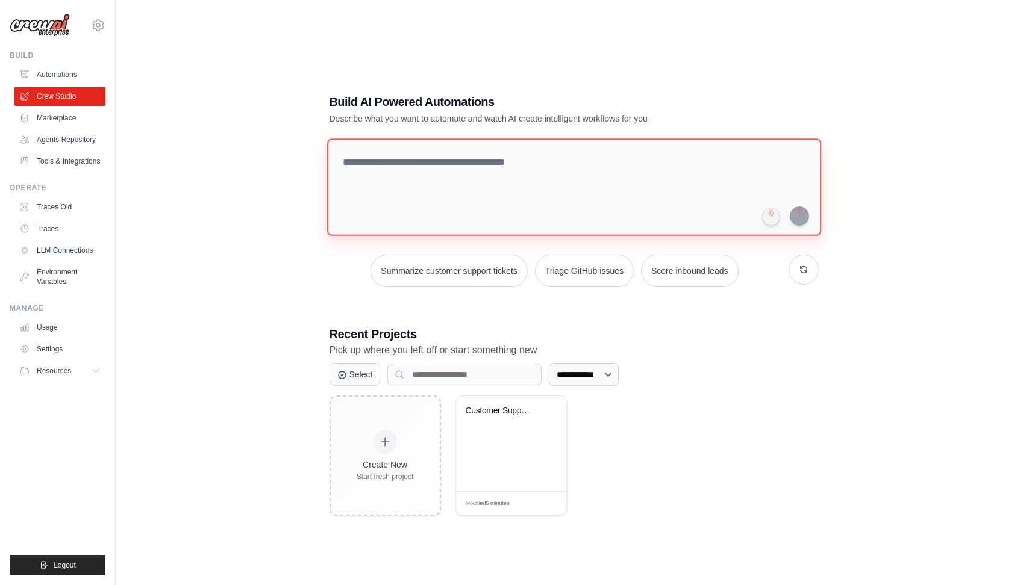
click at [460, 173] on textarea at bounding box center [573, 188] width 494 height 98
click at [184, 196] on div "**********" at bounding box center [574, 304] width 878 height 585
